Goal: Contribute content: Contribute content

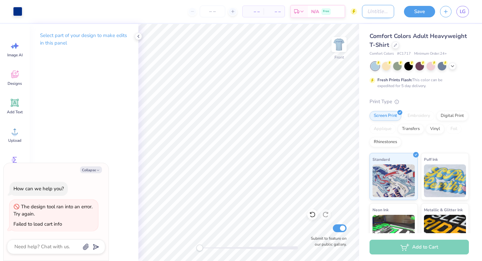
click at [367, 13] on input "Design Title" at bounding box center [378, 11] width 32 height 13
type input "B"
type textarea "x"
type input "Ba"
type textarea "x"
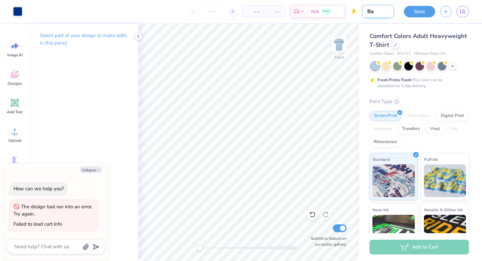
type input "Bar"
type textarea "x"
type input "Barn"
type textarea "x"
type input "Barn"
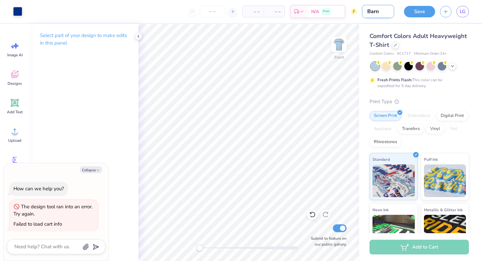
type textarea "x"
type input "Barn D"
type textarea "x"
type input "Barn Da"
type textarea "x"
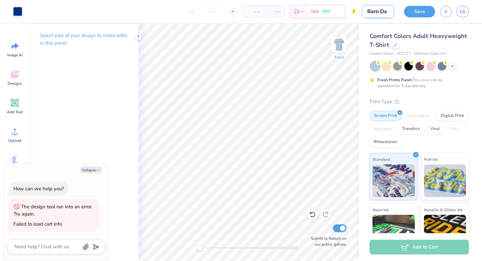
type input "Barn [PERSON_NAME]"
type textarea "x"
type input "Barn Danc"
type textarea "x"
type input "Barn Dance"
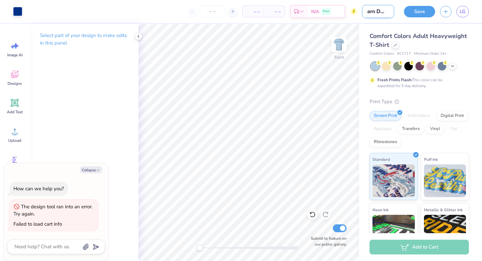
type textarea "x"
type input "Barn Dance"
type textarea "x"
type input "Barn Dance 2"
type textarea "x"
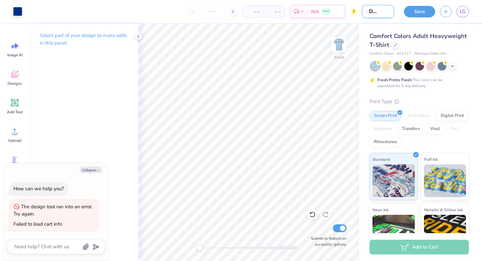
type input "Barn Dance 20"
type textarea "x"
type input "Barn Dance 202"
type textarea "x"
type input "Barn Dance 2025"
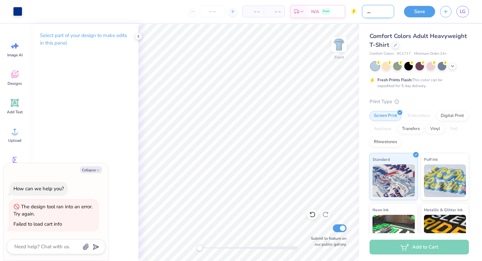
type textarea "x"
type input "Barn Dance 2025"
click at [412, 15] on button "Save" at bounding box center [419, 10] width 31 height 11
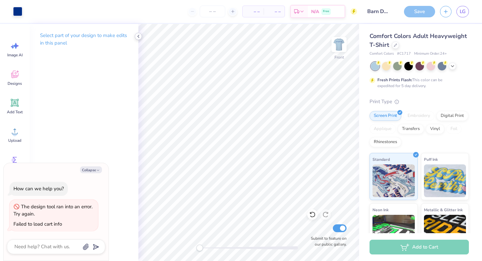
click at [138, 35] on icon at bounding box center [138, 36] width 5 height 5
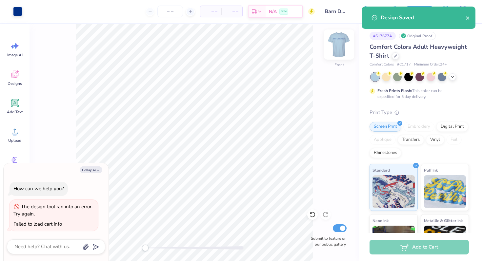
click at [341, 41] on img at bounding box center [339, 44] width 26 height 26
type textarea "x"
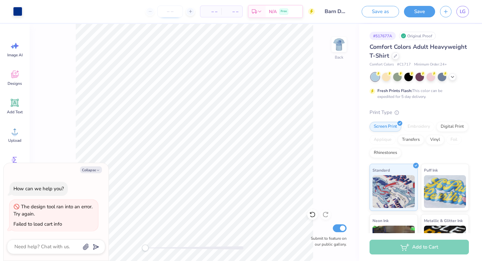
click at [170, 11] on input "number" at bounding box center [170, 12] width 26 height 12
type input "30"
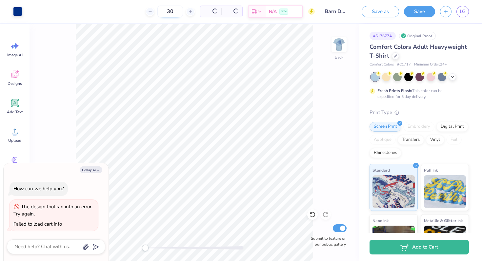
type textarea "x"
type input "3"
type textarea "x"
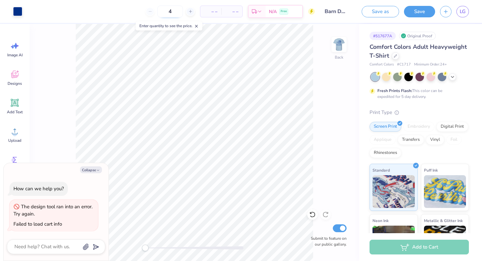
type input "40"
type textarea "x"
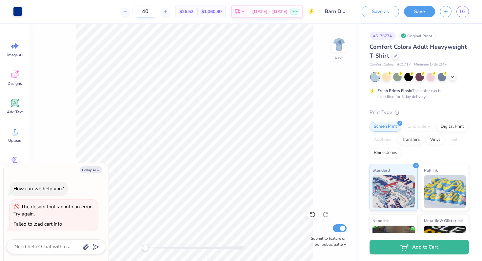
type input "4"
type textarea "x"
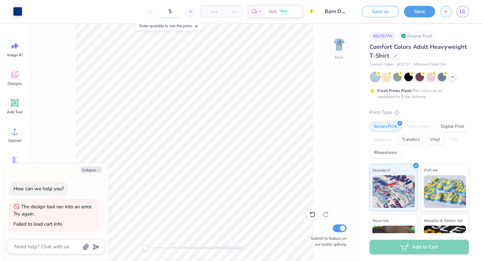
type input "55"
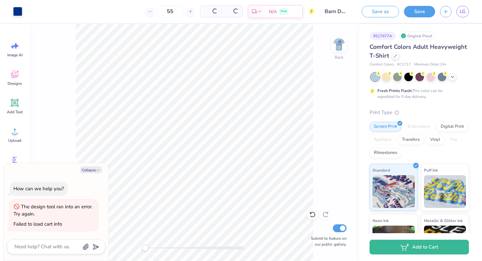
type textarea "x"
type input "55"
